Goal: Transaction & Acquisition: Purchase product/service

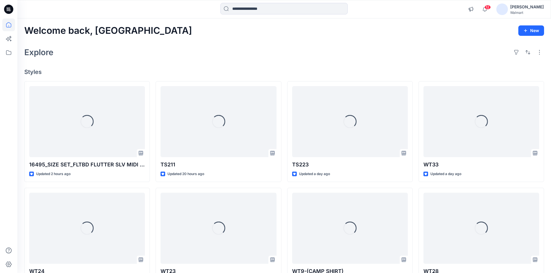
click at [538, 11] on div "Walmart" at bounding box center [527, 12] width 34 height 4
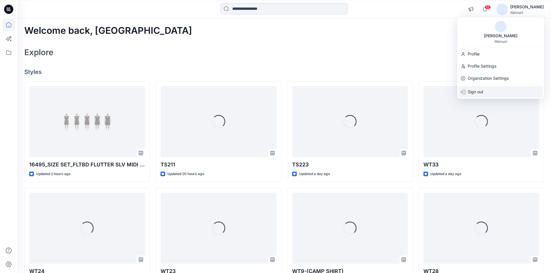
click at [486, 89] on div "Sign out" at bounding box center [500, 91] width 84 height 11
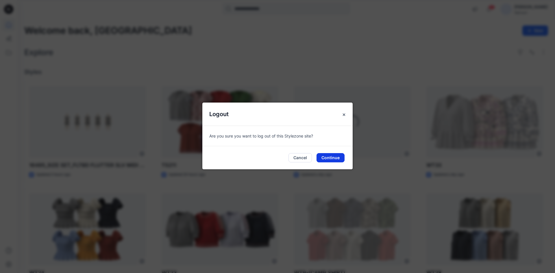
click at [331, 161] on button "Continue" at bounding box center [331, 157] width 28 height 9
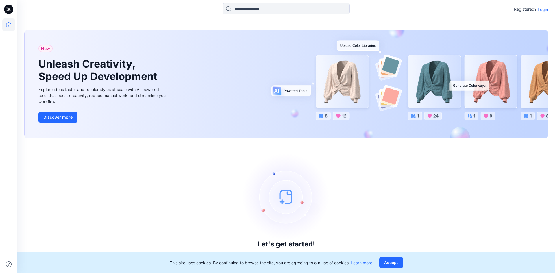
click at [548, 9] on p "Login" at bounding box center [543, 9] width 10 height 6
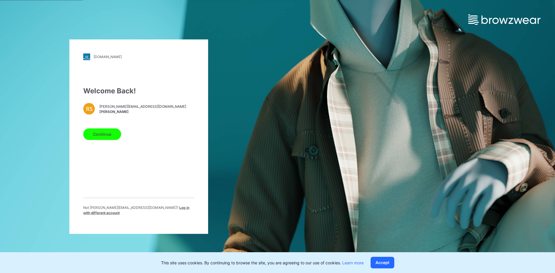
click at [174, 211] on span "Log in with different account" at bounding box center [136, 210] width 106 height 10
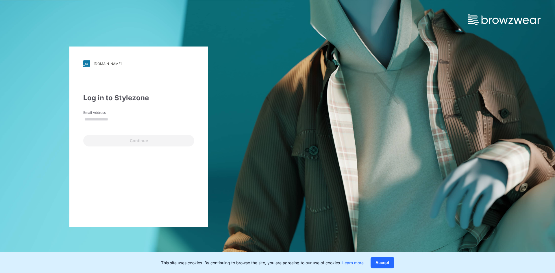
click at [128, 118] on input "Email Address" at bounding box center [138, 119] width 111 height 9
type input "**********"
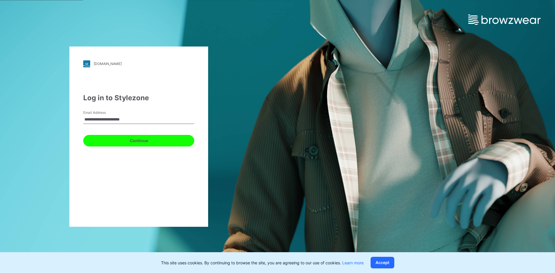
click at [111, 139] on button "Continue" at bounding box center [138, 141] width 111 height 12
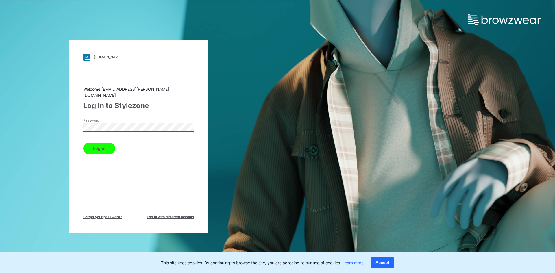
click at [101, 150] on button "Log in" at bounding box center [99, 149] width 32 height 12
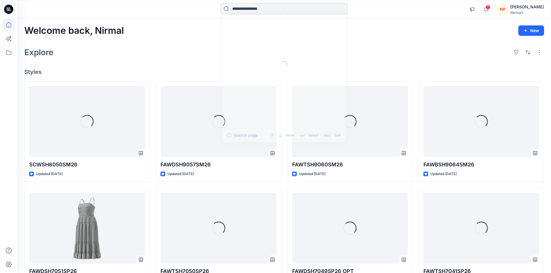
click at [270, 10] on input at bounding box center [283, 9] width 127 height 12
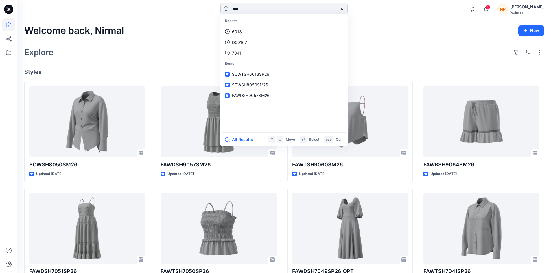
type input "****"
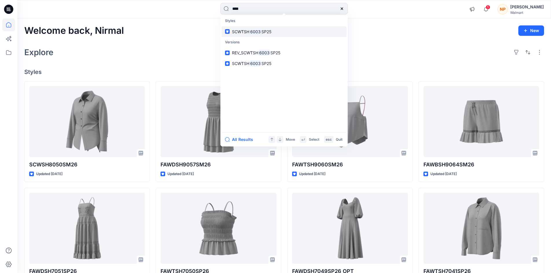
click at [248, 35] on link "SCWTSH 6003 SP25" at bounding box center [284, 31] width 125 height 11
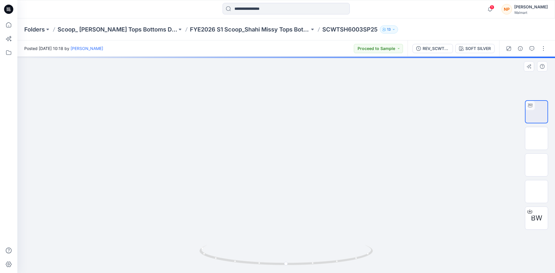
drag, startPoint x: 292, startPoint y: 149, endPoint x: 292, endPoint y: 155, distance: 6.1
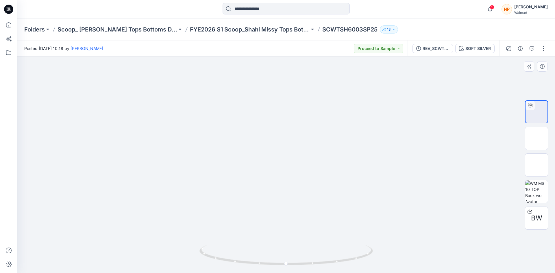
click at [287, 156] on img at bounding box center [286, 128] width 481 height 292
drag, startPoint x: 328, startPoint y: 266, endPoint x: 259, endPoint y: 254, distance: 69.8
click at [258, 258] on icon at bounding box center [287, 256] width 175 height 22
drag, startPoint x: 295, startPoint y: 128, endPoint x: 297, endPoint y: 145, distance: 17.8
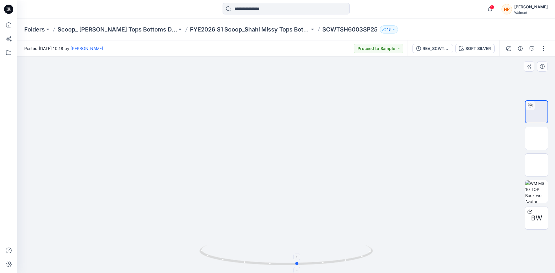
drag, startPoint x: 300, startPoint y: 265, endPoint x: 370, endPoint y: 259, distance: 70.8
click at [370, 259] on div at bounding box center [287, 258] width 174 height 29
